Goal: Task Accomplishment & Management: Complete application form

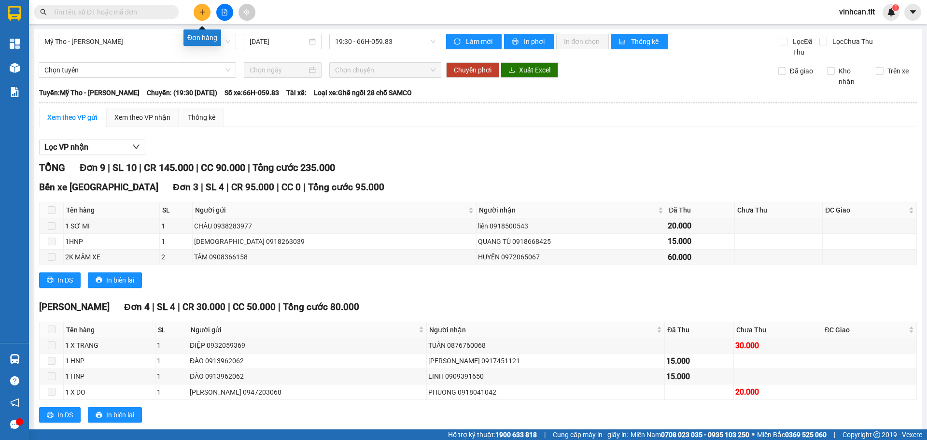
click at [201, 12] on icon "plus" at bounding box center [202, 12] width 7 height 7
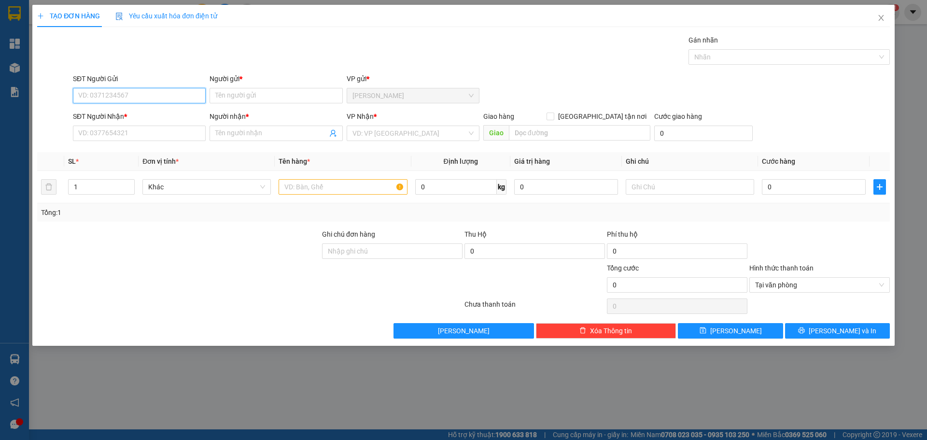
click at [117, 98] on input "SĐT Người Gửi" at bounding box center [139, 95] width 133 height 15
click at [108, 133] on div "0934902076 - Ngân" at bounding box center [139, 130] width 121 height 11
type input "0934902076"
type input "Ngân"
type input "0934902076"
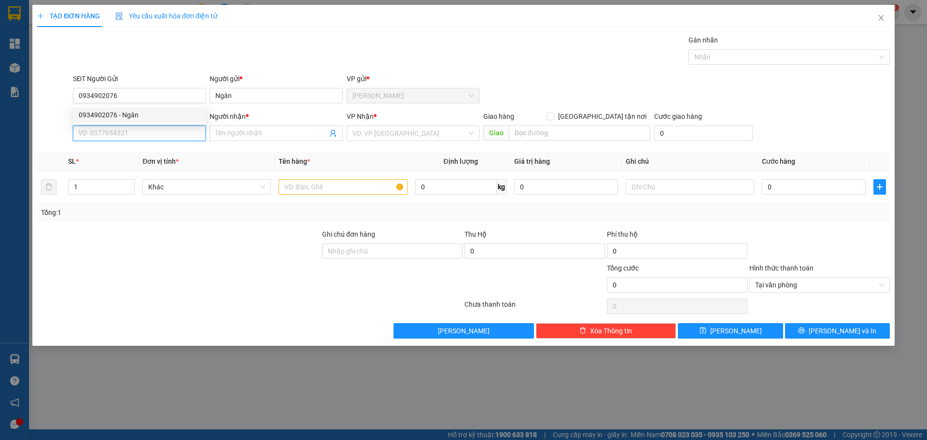
click at [108, 133] on input "SĐT Người Nhận *" at bounding box center [139, 132] width 133 height 15
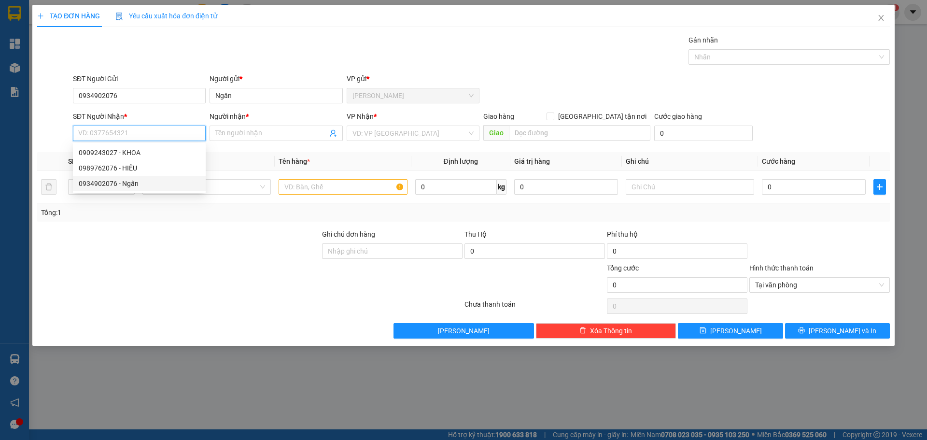
click at [118, 186] on div "0934902076 - Ngân" at bounding box center [139, 183] width 121 height 11
type input "0934902076"
type input "Ngân"
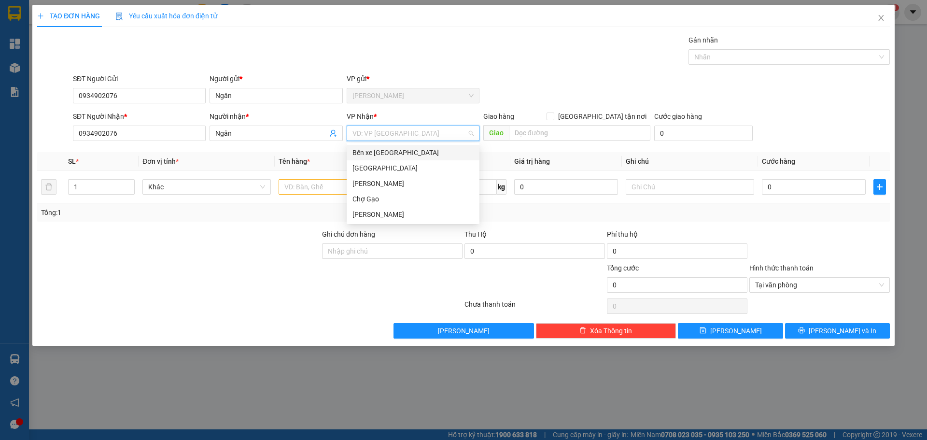
click at [380, 136] on input "search" at bounding box center [409, 133] width 114 height 14
click at [372, 174] on div "[GEOGRAPHIC_DATA]" at bounding box center [412, 167] width 133 height 15
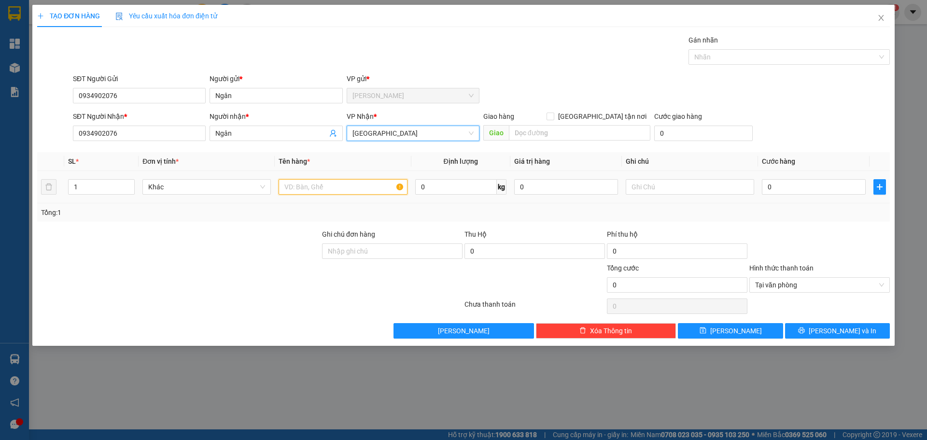
click at [347, 187] on input "text" at bounding box center [342, 186] width 128 height 15
paste input "Á"
type input "1 TNP BÁNH"
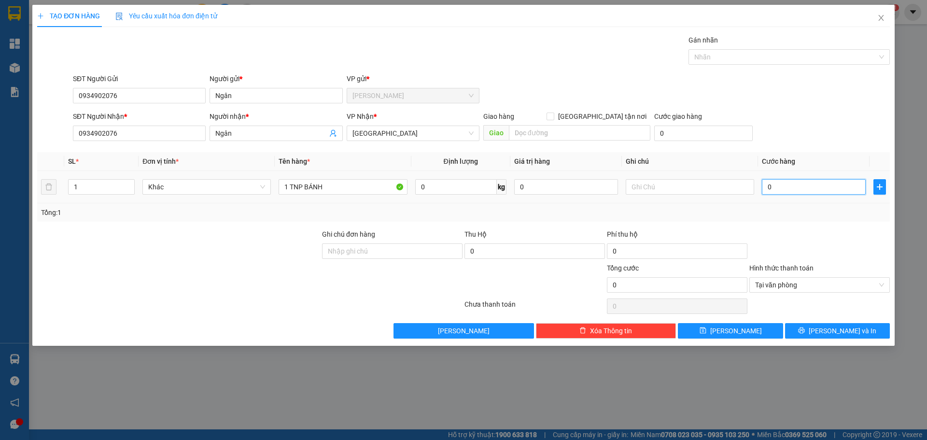
click at [792, 190] on input "0" at bounding box center [813, 186] width 104 height 15
type input "3"
type input "35"
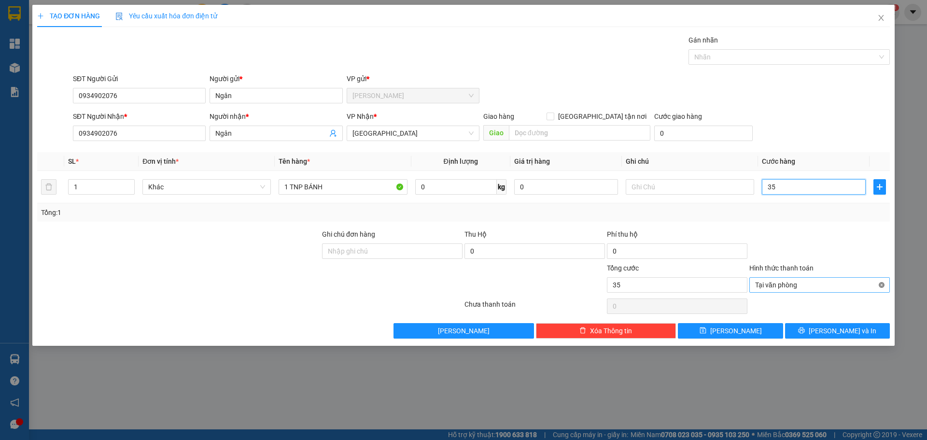
type input "35"
type input "35.000"
click at [860, 334] on button "[PERSON_NAME] và In" at bounding box center [837, 330] width 105 height 15
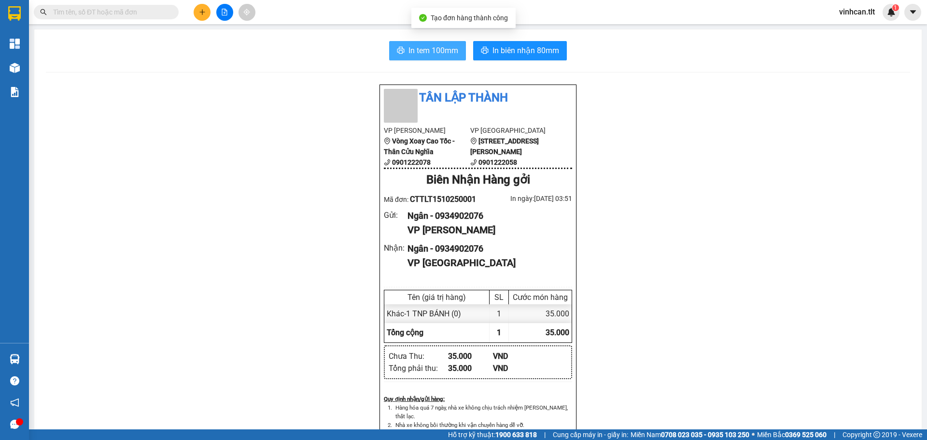
click at [401, 50] on button "In tem 100mm" at bounding box center [427, 50] width 77 height 19
